Goal: Navigation & Orientation: Find specific page/section

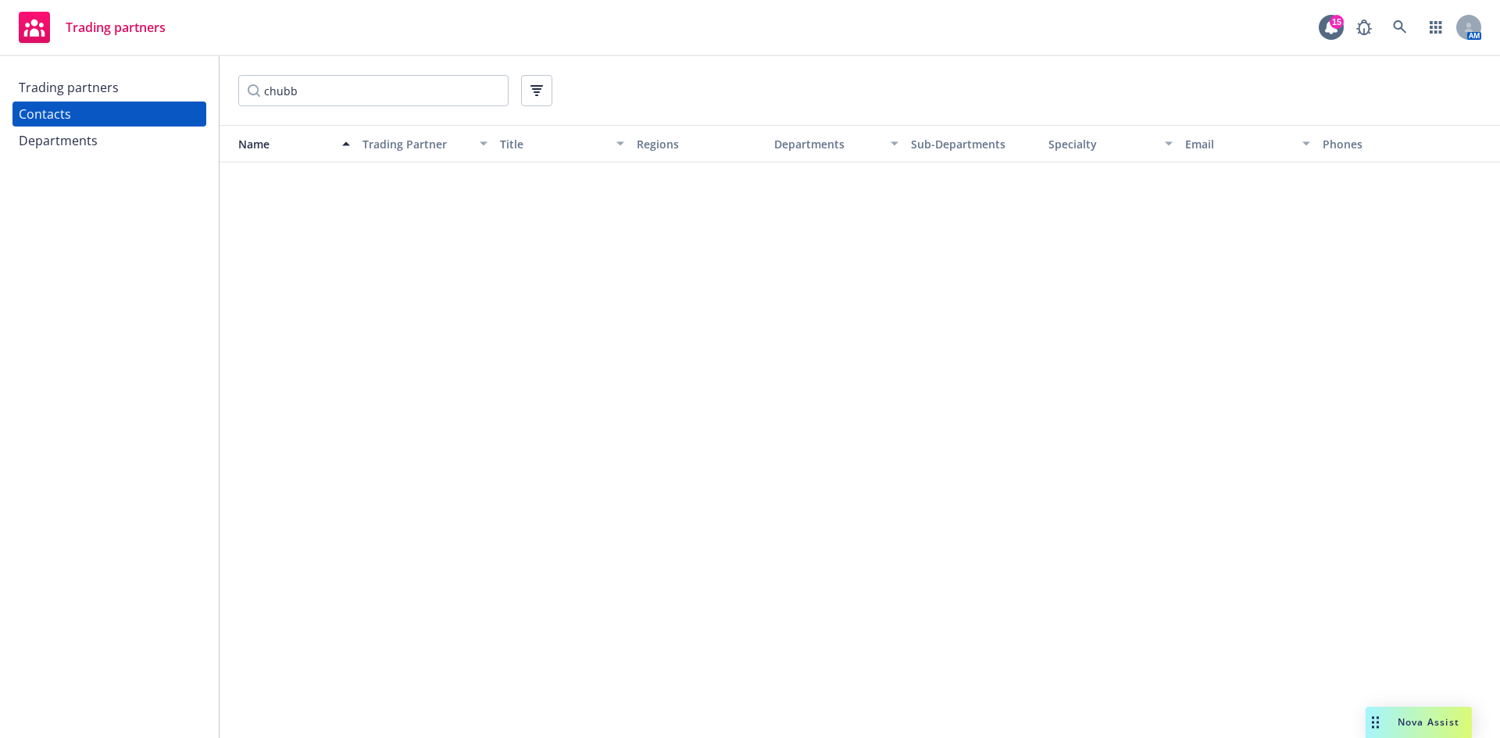
scroll to position [1406, 0]
